Goal: Task Accomplishment & Management: Use online tool/utility

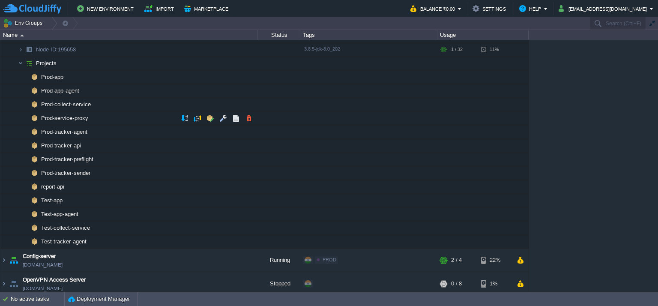
scroll to position [86, 0]
click at [195, 200] on button "button" at bounding box center [198, 199] width 8 height 8
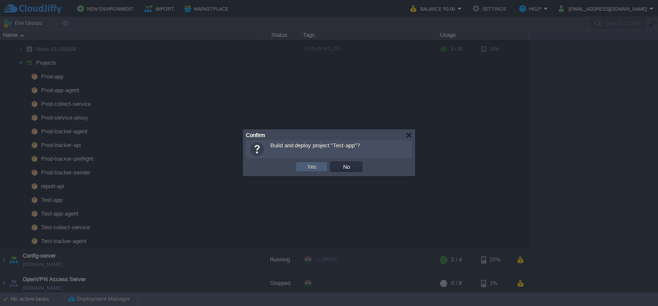
click at [325, 170] on td "Yes" at bounding box center [312, 167] width 32 height 10
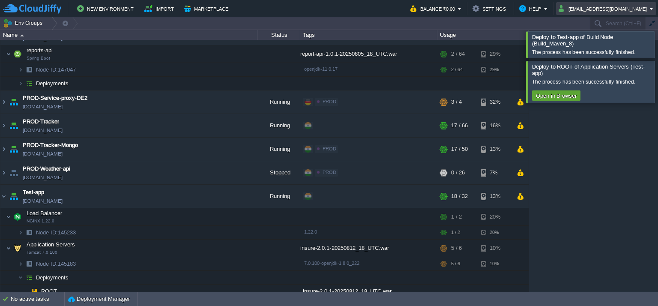
scroll to position [103, 0]
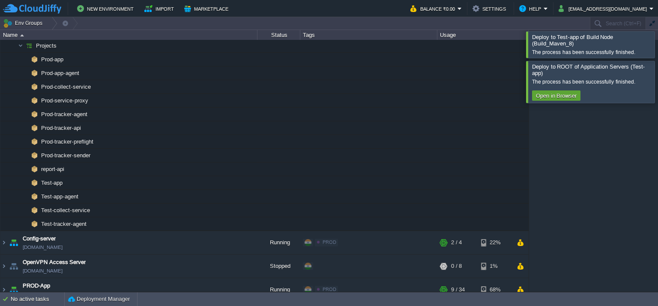
click at [658, 46] on div at bounding box center [668, 44] width 0 height 26
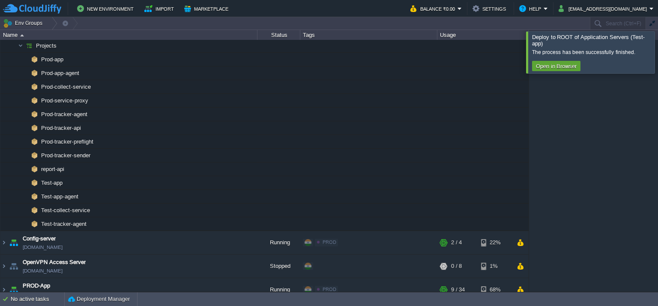
click at [658, 65] on div at bounding box center [668, 52] width 0 height 42
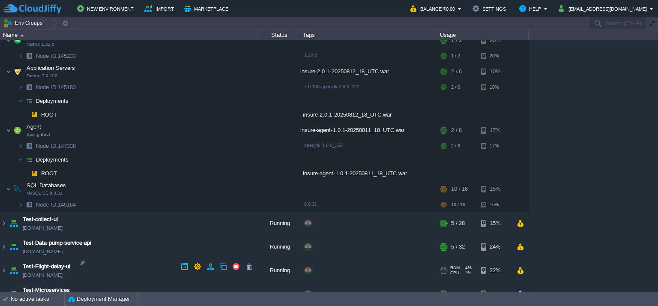
scroll to position [825, 0]
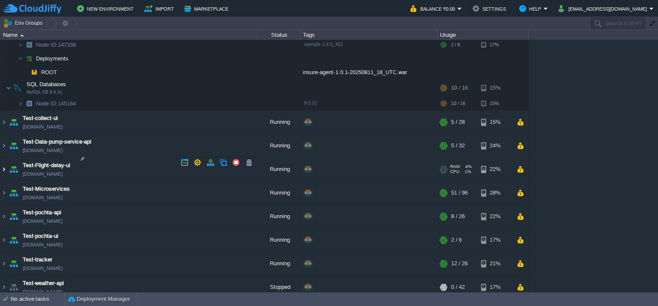
click at [5, 159] on img at bounding box center [3, 169] width 7 height 23
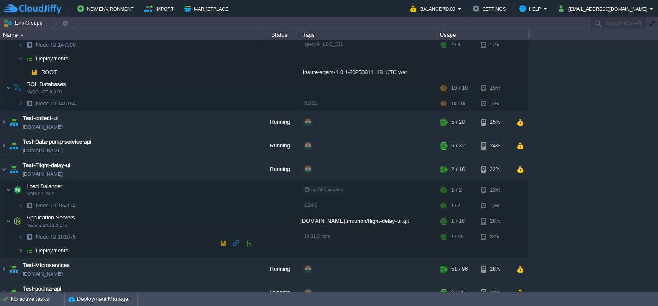
click at [22, 244] on img at bounding box center [20, 250] width 5 height 13
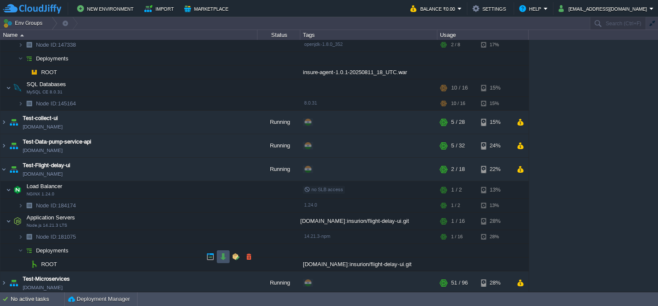
click at [226, 255] on button "button" at bounding box center [223, 257] width 8 height 8
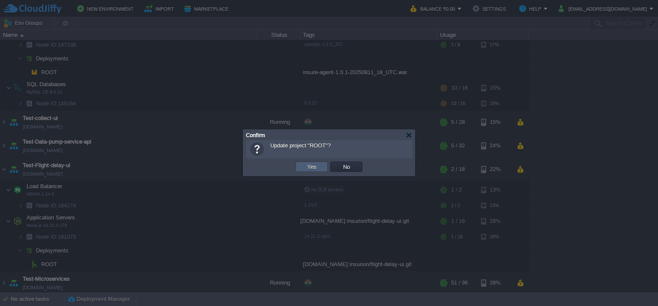
click at [324, 167] on td "Yes" at bounding box center [312, 167] width 32 height 10
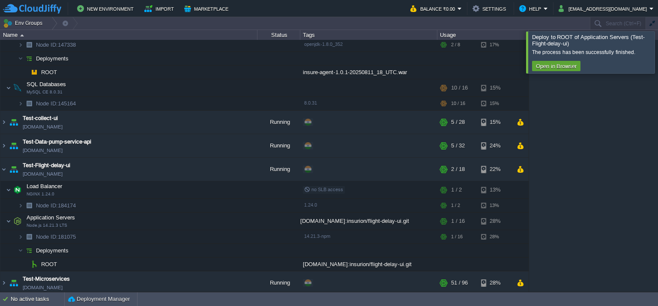
click at [658, 48] on div at bounding box center [668, 52] width 0 height 42
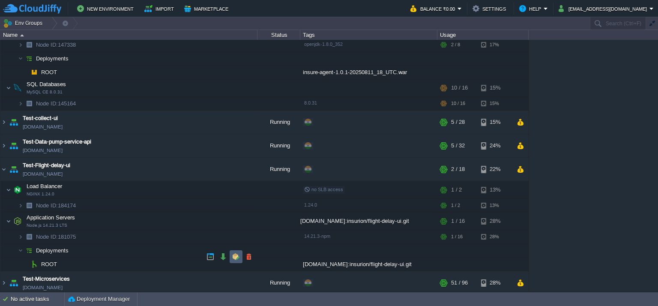
click at [231, 254] on td at bounding box center [236, 256] width 13 height 13
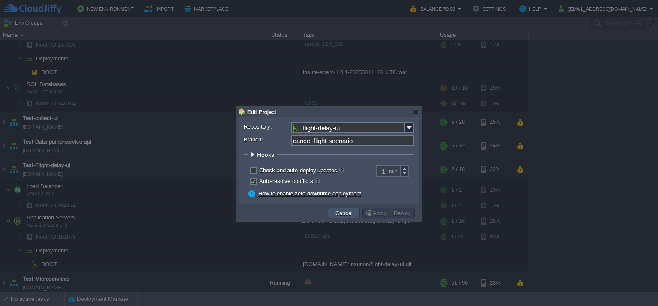
click at [344, 210] on button "Cancel" at bounding box center [344, 213] width 22 height 8
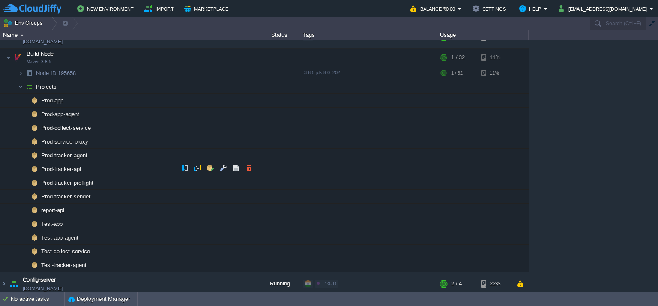
scroll to position [129, 0]
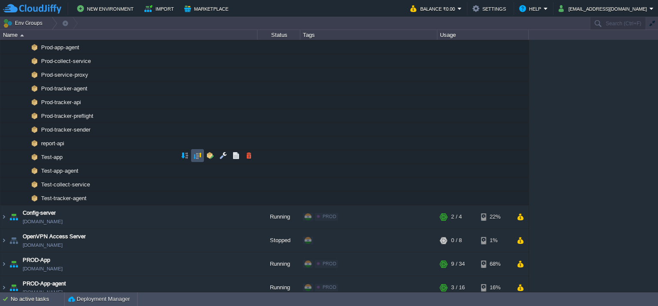
click at [198, 156] on button "button" at bounding box center [198, 156] width 8 height 8
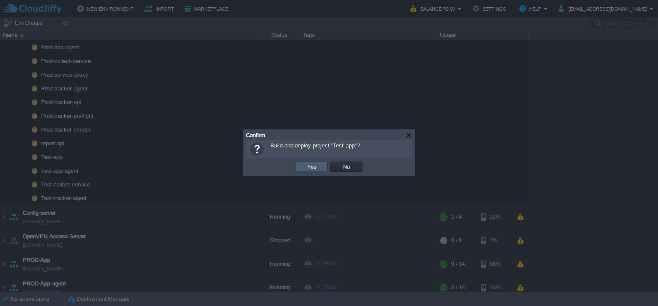
click at [320, 167] on td "Yes" at bounding box center [312, 167] width 32 height 10
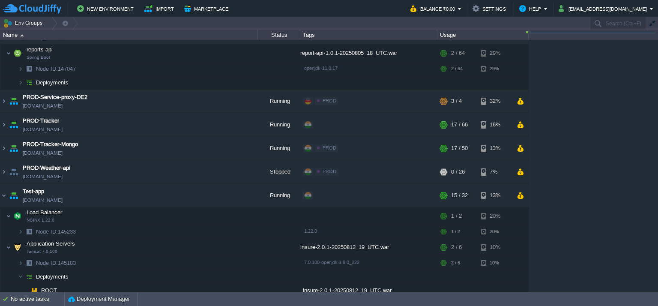
scroll to position [103, 0]
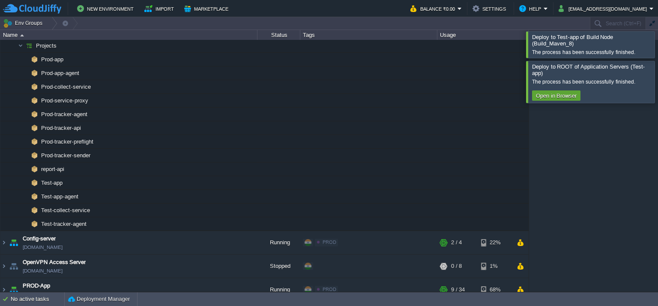
click at [658, 43] on div at bounding box center [668, 44] width 0 height 26
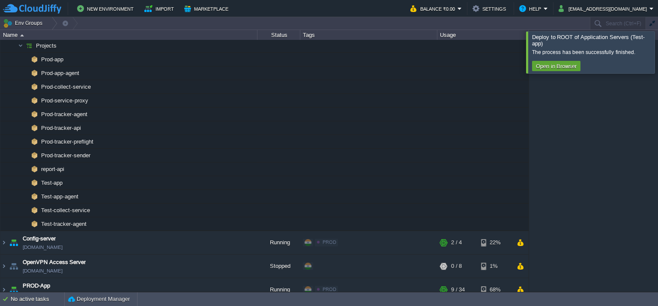
click at [658, 56] on div at bounding box center [668, 52] width 0 height 42
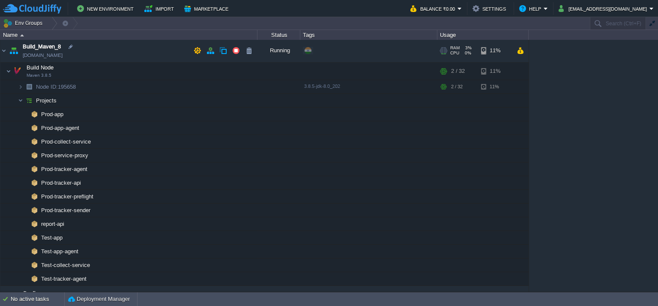
scroll to position [0, 0]
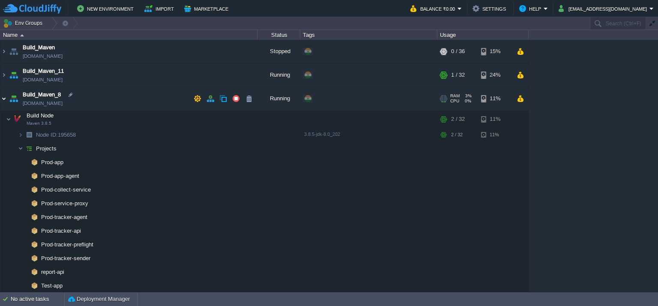
click at [3, 97] on img at bounding box center [3, 98] width 7 height 23
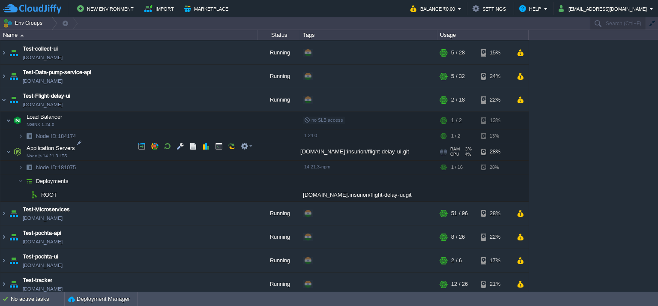
scroll to position [692, 0]
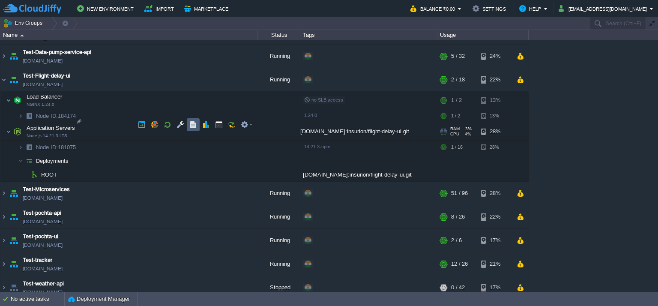
click at [195, 125] on button "button" at bounding box center [193, 125] width 8 height 8
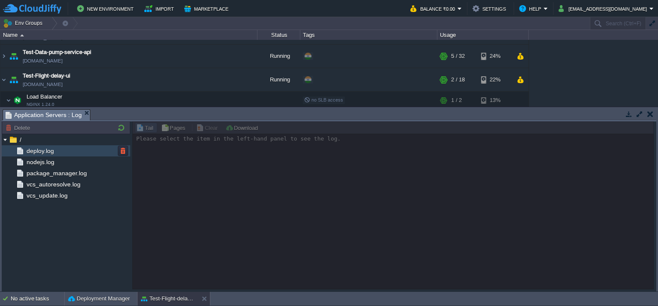
click at [52, 150] on span "deploy.log" at bounding box center [40, 151] width 30 height 8
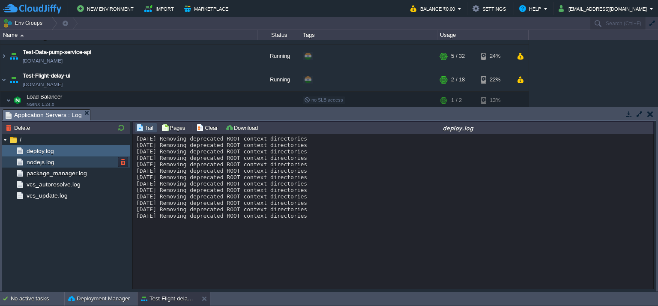
click at [39, 161] on span "nodejs.log" at bounding box center [40, 162] width 31 height 8
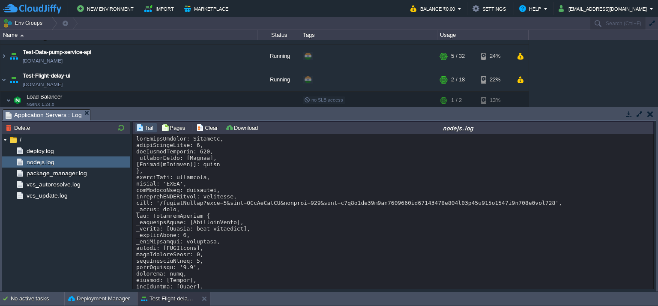
scroll to position [9869, 0]
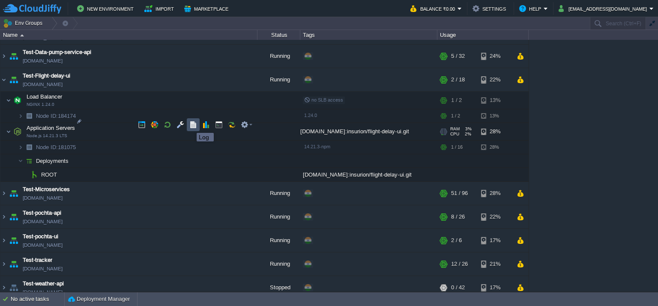
click at [190, 125] on button "button" at bounding box center [193, 125] width 8 height 8
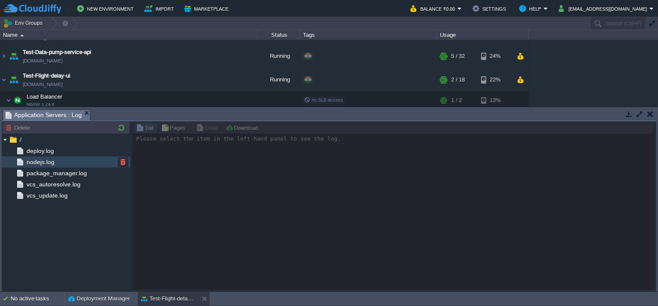
click at [59, 162] on div "nodejs.log" at bounding box center [66, 161] width 129 height 11
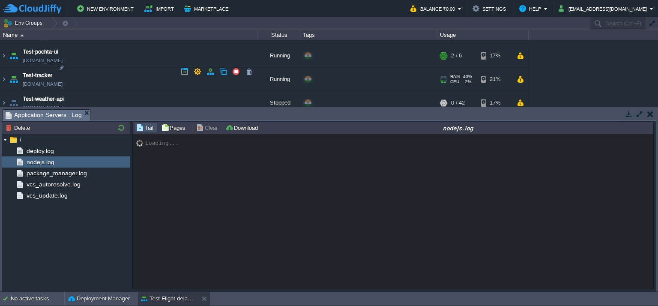
scroll to position [875, 0]
click at [5, 73] on img at bounding box center [3, 80] width 7 height 23
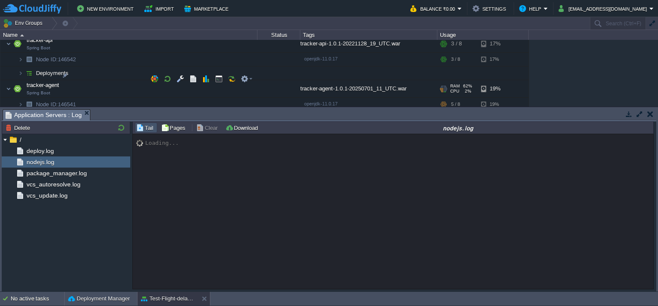
scroll to position [960, 0]
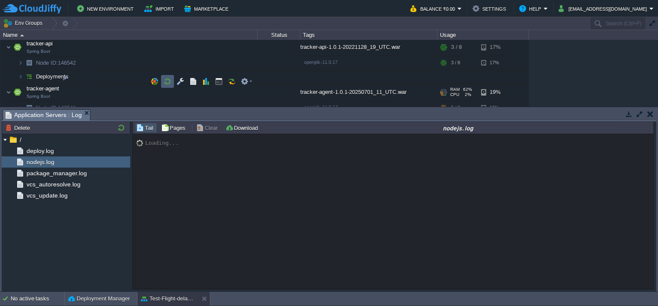
click at [167, 80] on button "button" at bounding box center [168, 82] width 8 height 8
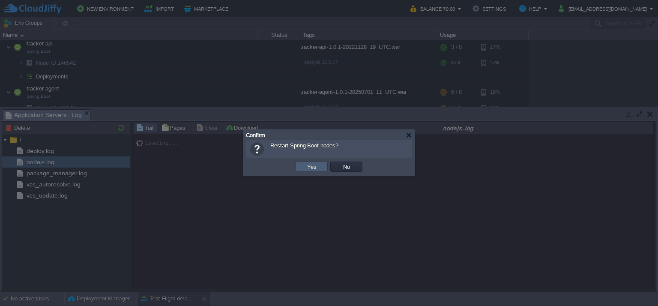
click at [318, 167] on td "Yes" at bounding box center [312, 167] width 32 height 10
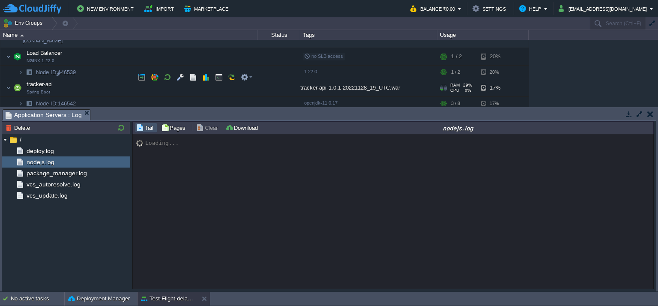
scroll to position [917, 0]
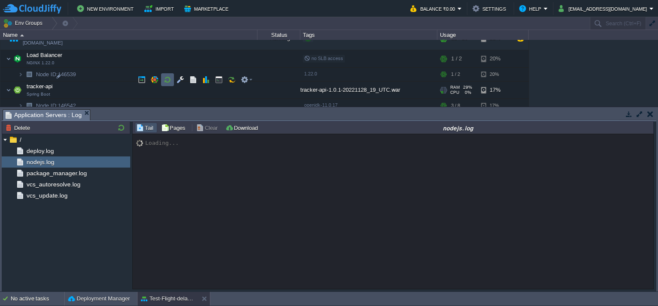
click at [169, 81] on button "button" at bounding box center [168, 80] width 8 height 8
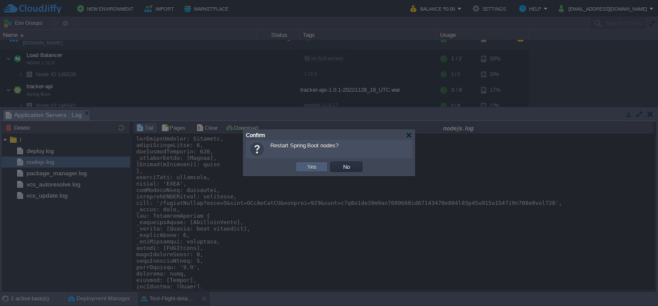
scroll to position [9869, 0]
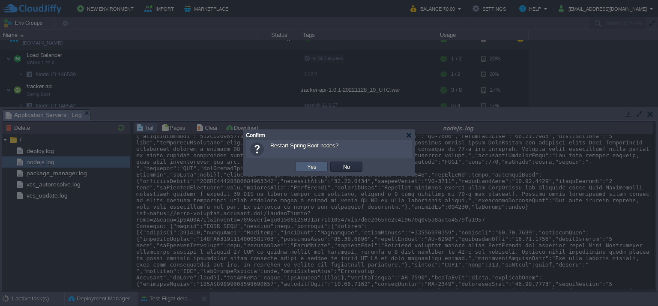
click at [314, 166] on button "Yes" at bounding box center [312, 167] width 15 height 8
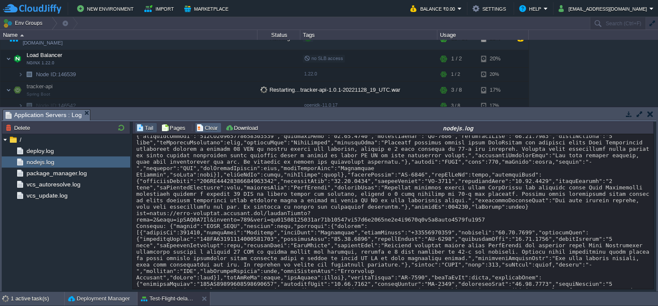
click at [203, 130] on button "Clear" at bounding box center [208, 128] width 24 height 8
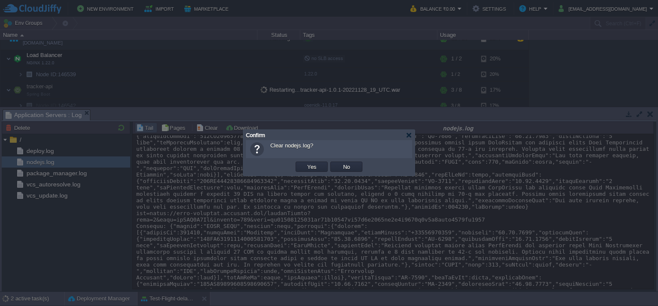
click at [312, 171] on td "Yes" at bounding box center [311, 166] width 35 height 13
click at [313, 168] on button "Yes" at bounding box center [312, 167] width 15 height 8
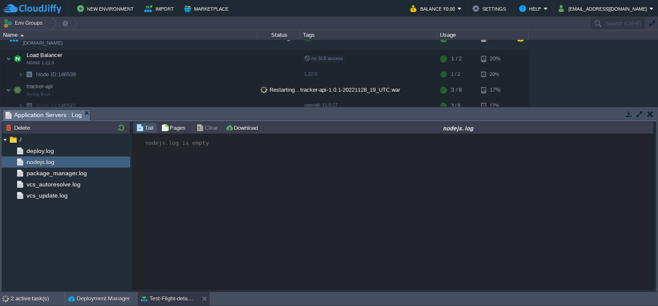
scroll to position [841, 0]
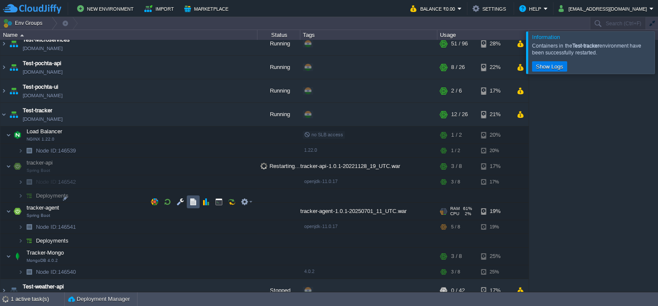
click at [192, 203] on button "button" at bounding box center [193, 202] width 8 height 8
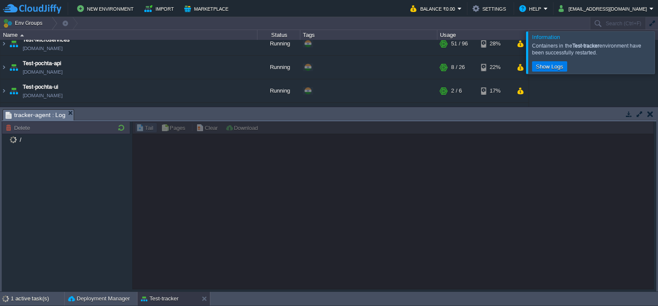
click at [658, 50] on div at bounding box center [668, 52] width 0 height 42
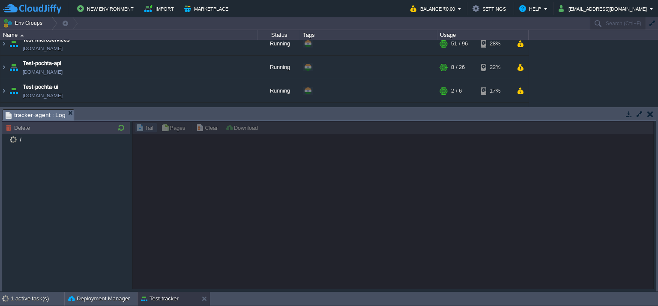
scroll to position [891, 0]
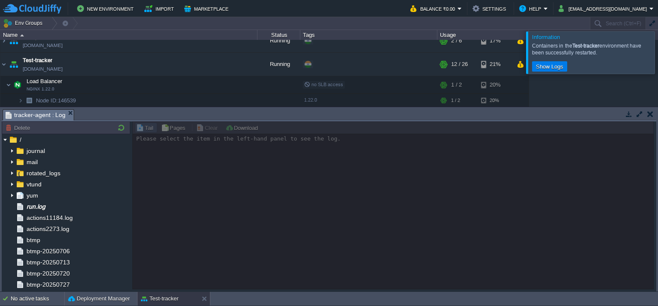
click at [658, 54] on div at bounding box center [668, 52] width 0 height 42
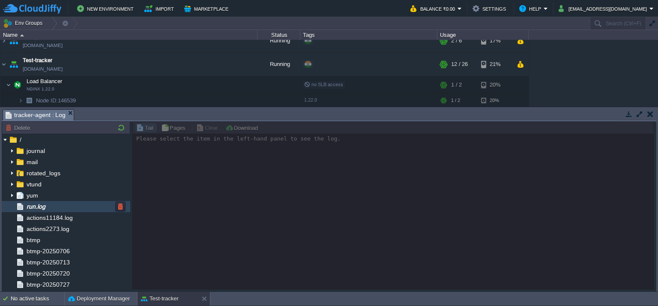
click at [46, 207] on span "run.log" at bounding box center [36, 207] width 22 height 8
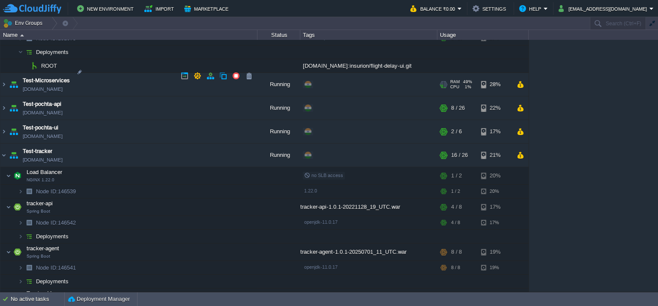
scroll to position [799, 0]
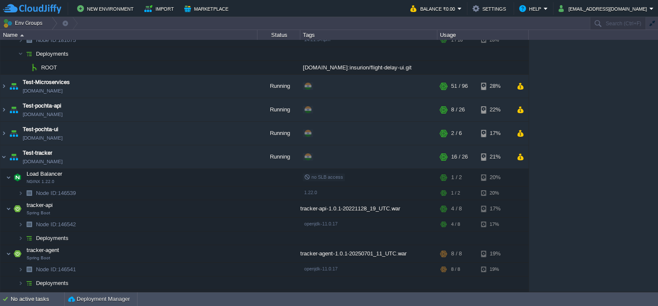
click at [2, 78] on img at bounding box center [3, 86] width 7 height 23
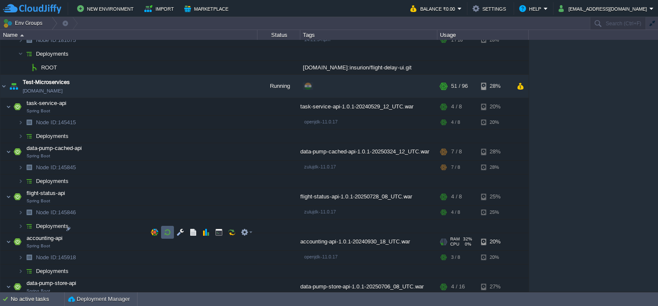
click at [165, 233] on button "button" at bounding box center [168, 232] width 8 height 8
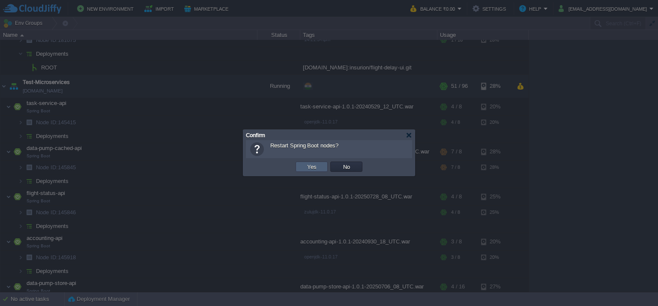
click at [301, 169] on td "Yes" at bounding box center [312, 167] width 32 height 10
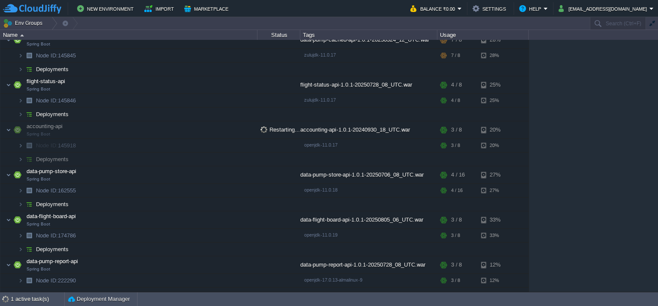
scroll to position [884, 0]
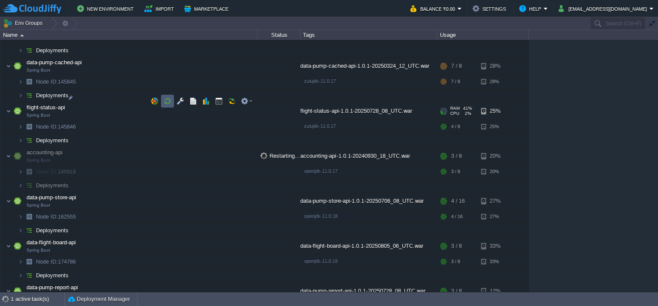
click at [170, 101] on td at bounding box center [167, 101] width 13 height 13
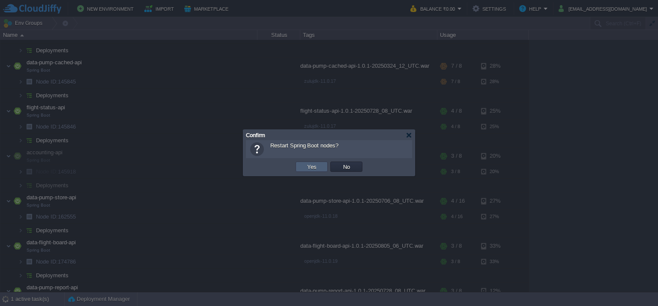
click at [312, 168] on button "Yes" at bounding box center [312, 167] width 15 height 8
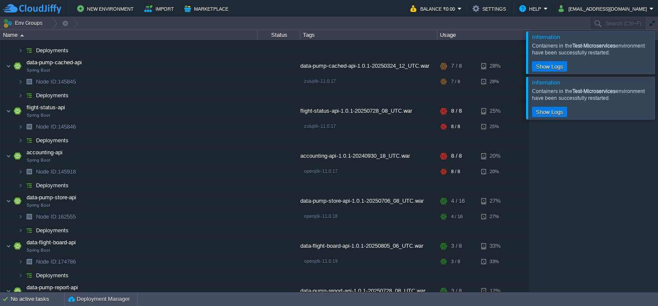
click at [658, 55] on div at bounding box center [668, 52] width 0 height 42
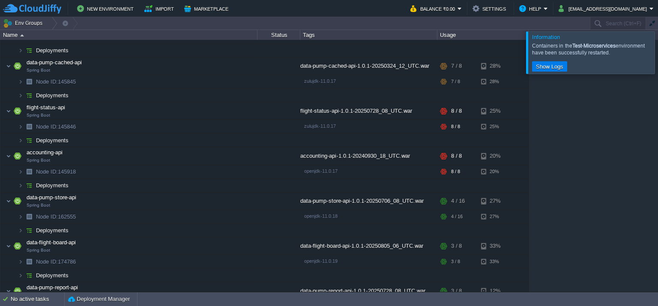
click at [647, 87] on div "Build_Maven [DOMAIN_NAME] Stopped + Add to Env Group RAM 0% CPU 0% 0 / 36 15% B…" at bounding box center [329, 166] width 658 height 252
click at [658, 63] on div at bounding box center [668, 52] width 0 height 42
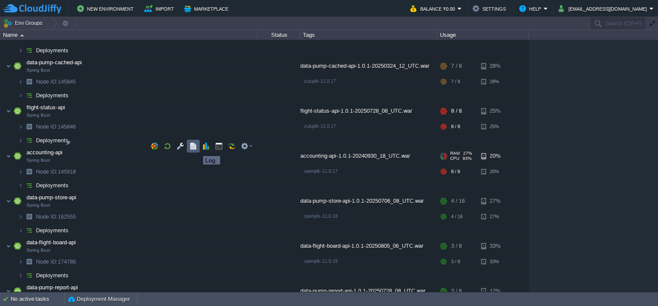
click at [197, 148] on button "button" at bounding box center [193, 146] width 8 height 8
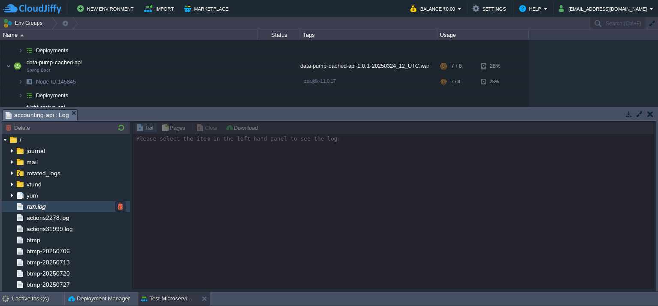
click at [66, 204] on div "run.log" at bounding box center [66, 206] width 129 height 11
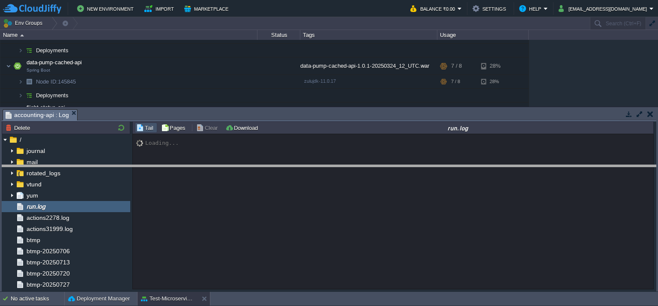
drag, startPoint x: 307, startPoint y: 114, endPoint x: 298, endPoint y: 170, distance: 56.4
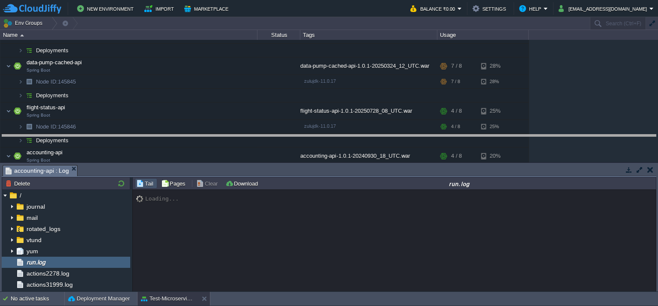
drag, startPoint x: 271, startPoint y: 170, endPoint x: 279, endPoint y: 140, distance: 31.4
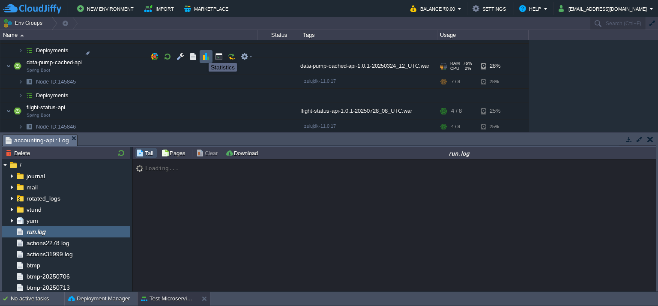
click at [204, 56] on button "button" at bounding box center [206, 57] width 8 height 8
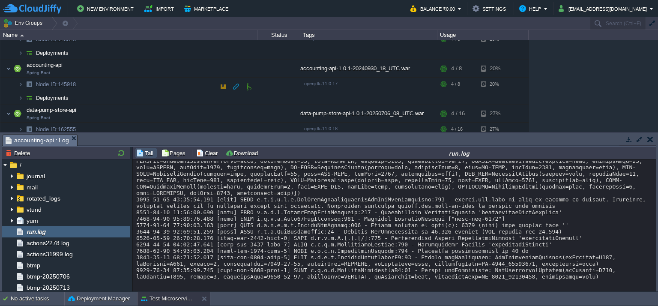
scroll to position [970, 0]
